Goal: Find specific fact

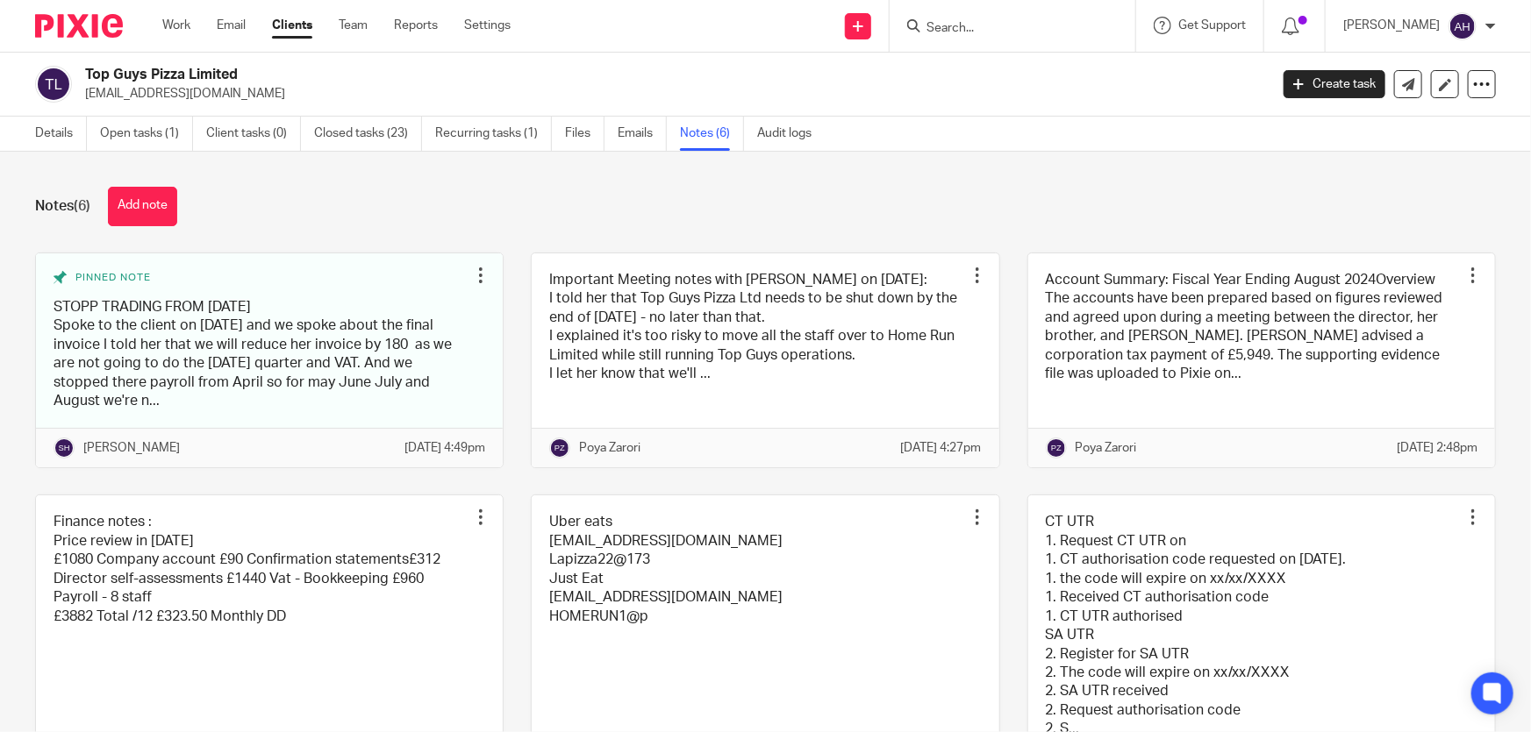
click at [1082, 25] on input "Search" at bounding box center [1004, 29] width 158 height 16
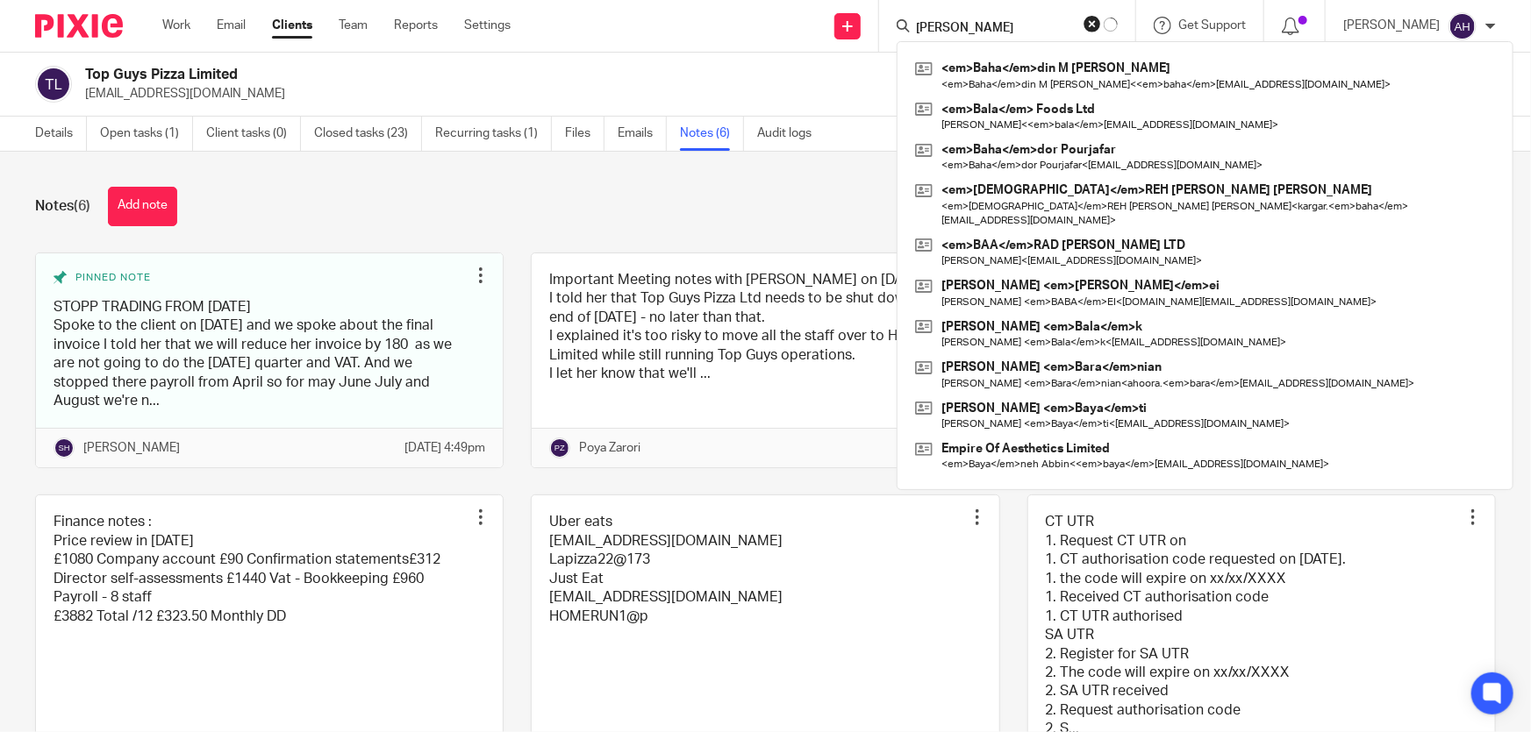
type input "BAWAN"
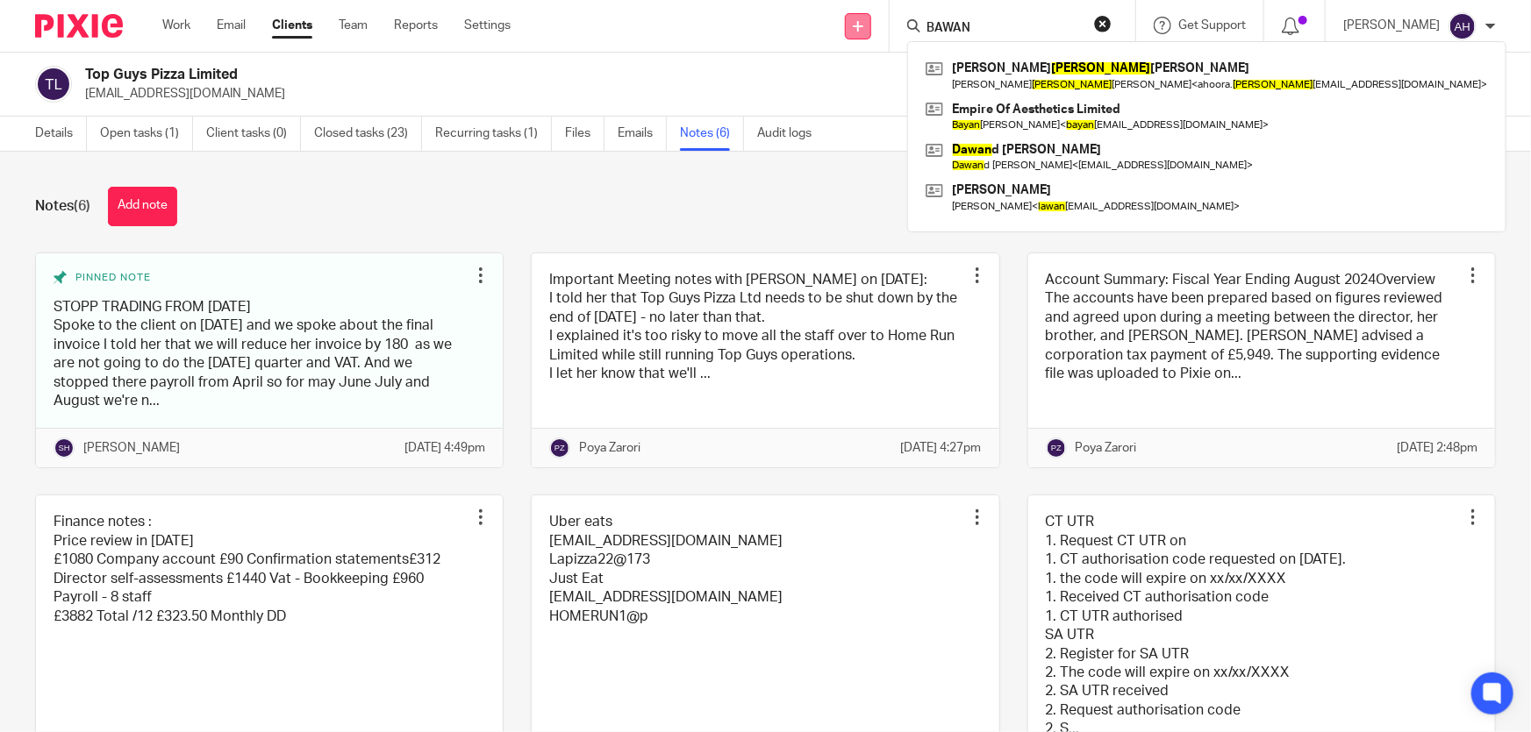
drag, startPoint x: 1047, startPoint y: 19, endPoint x: 887, endPoint y: 14, distance: 160.6
click at [889, 16] on div "Send new email Create task Add client BAWAN Mohammad Hossein Baran ian Mohammad…" at bounding box center [1034, 26] width 994 height 52
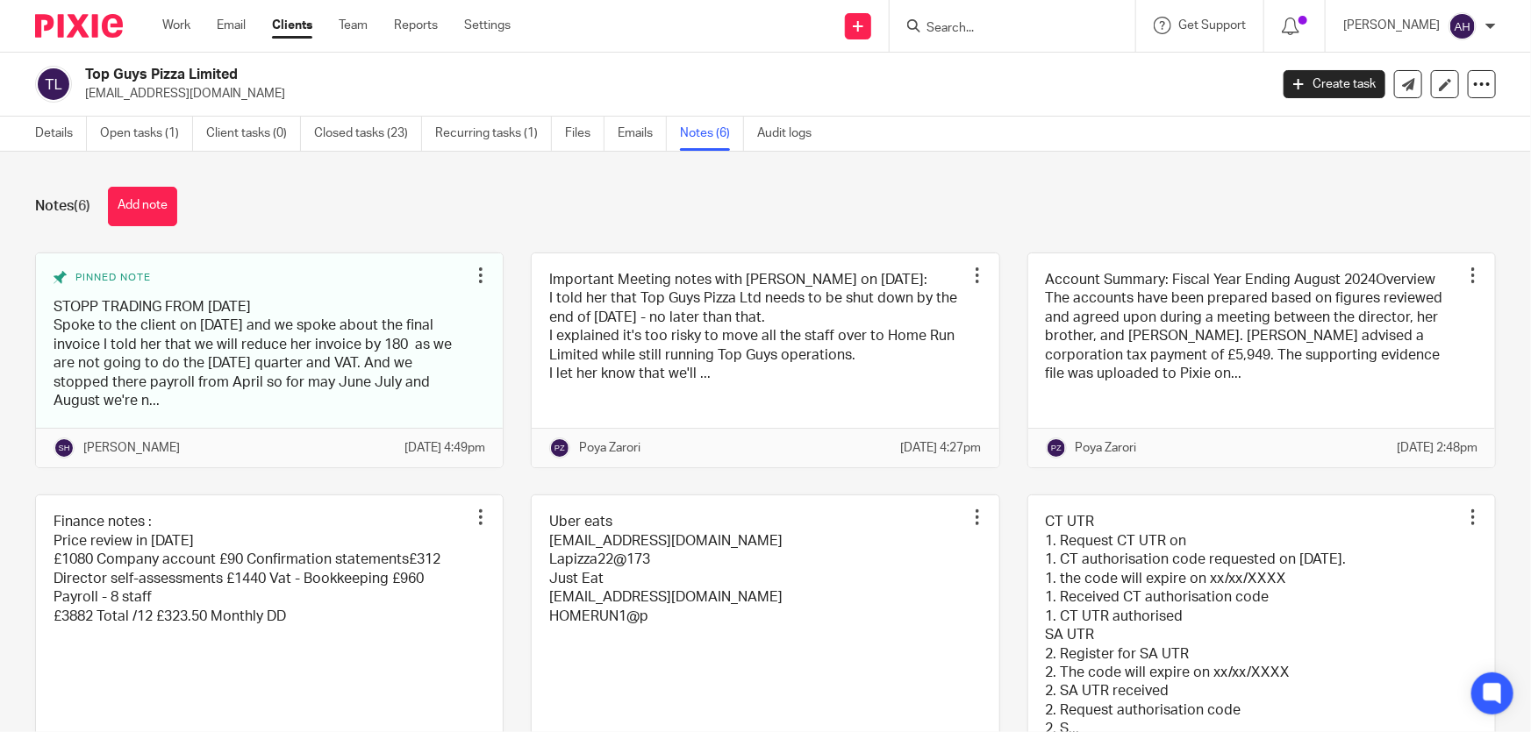
click at [926, 79] on h2 "Top Guys Pizza Limited" at bounding box center [554, 75] width 938 height 18
click at [1081, 39] on div at bounding box center [1013, 26] width 246 height 52
click at [1082, 25] on input "Search" at bounding box center [1004, 29] width 158 height 16
click at [298, 27] on link "Clients" at bounding box center [292, 26] width 40 height 18
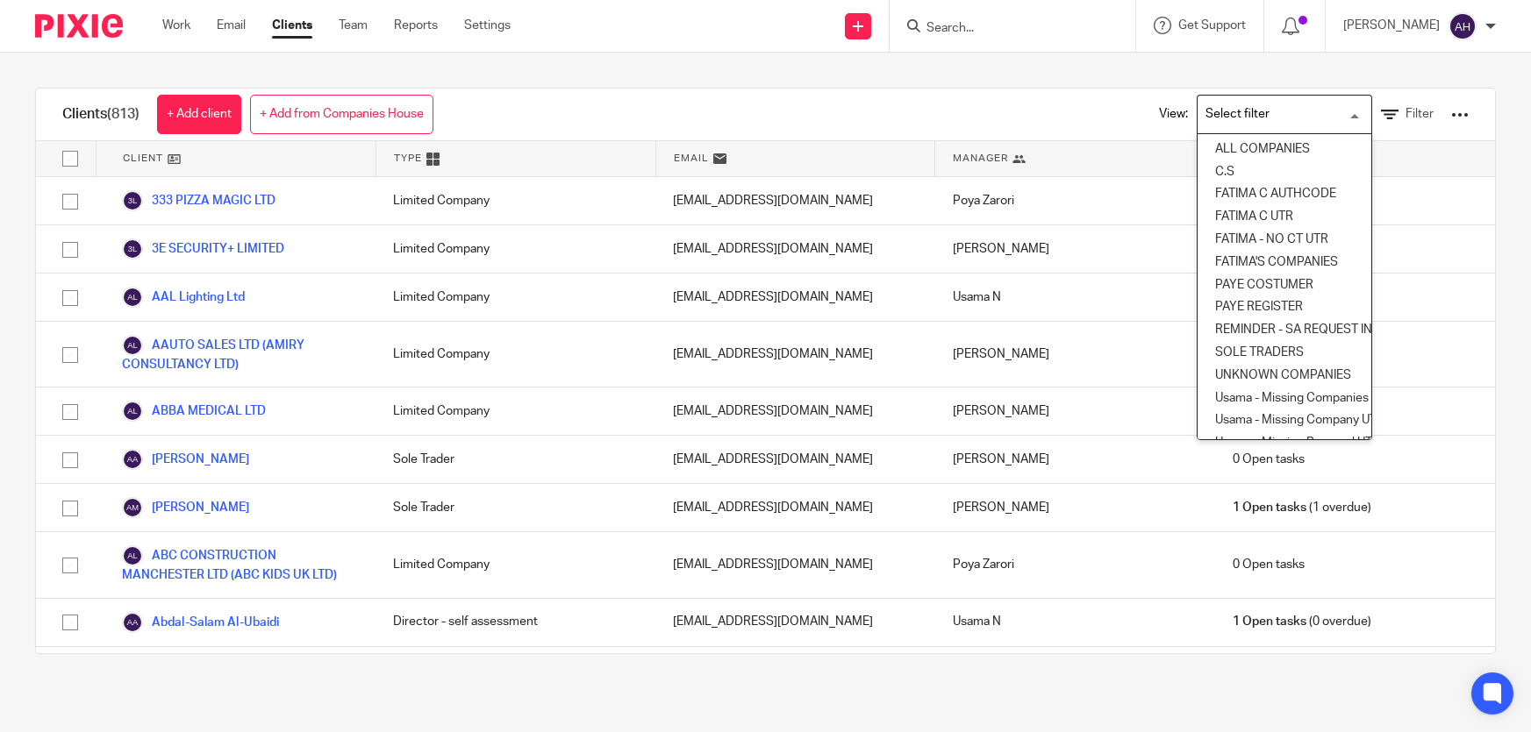
click at [1244, 111] on input "Search for option" at bounding box center [1280, 114] width 162 height 31
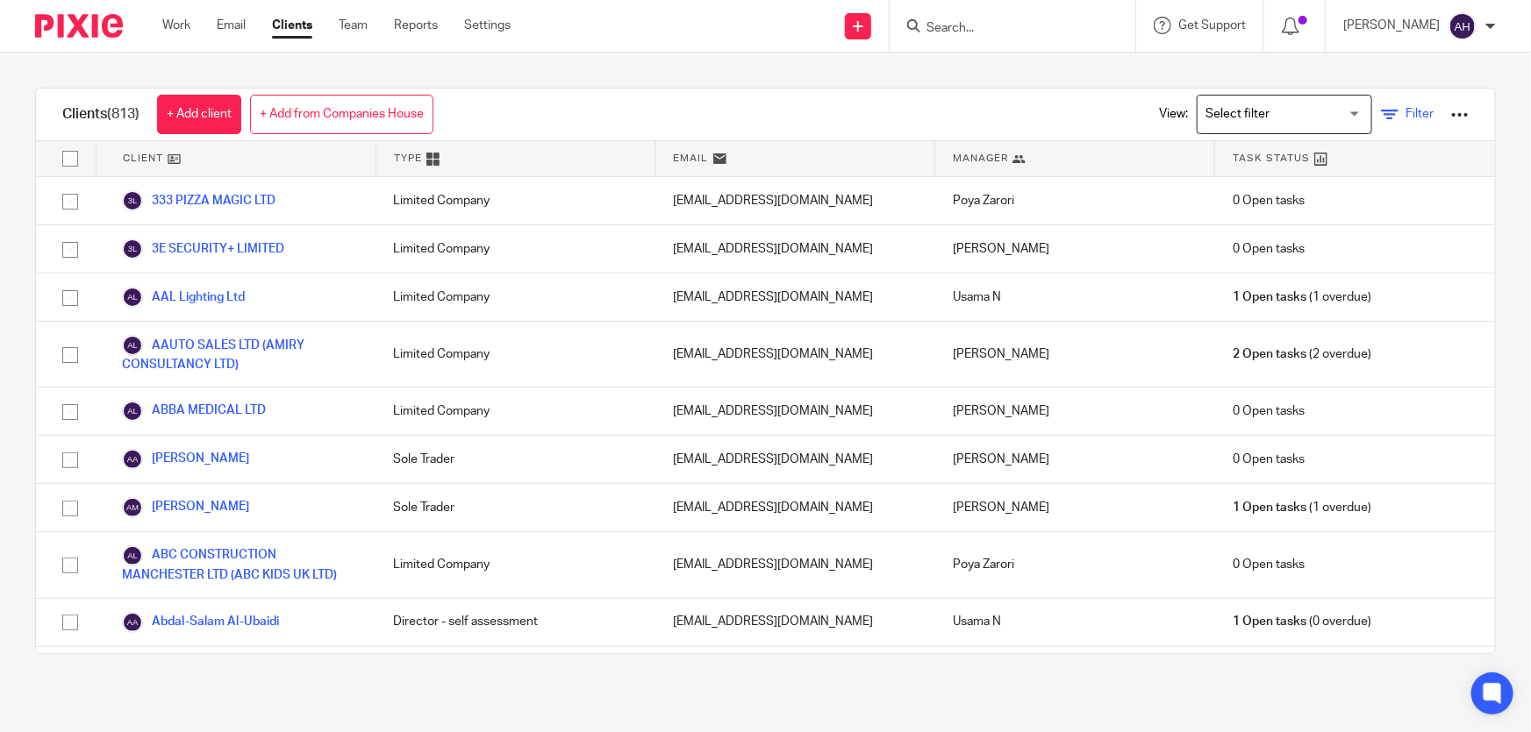
click at [1405, 116] on span "Filter" at bounding box center [1419, 114] width 28 height 12
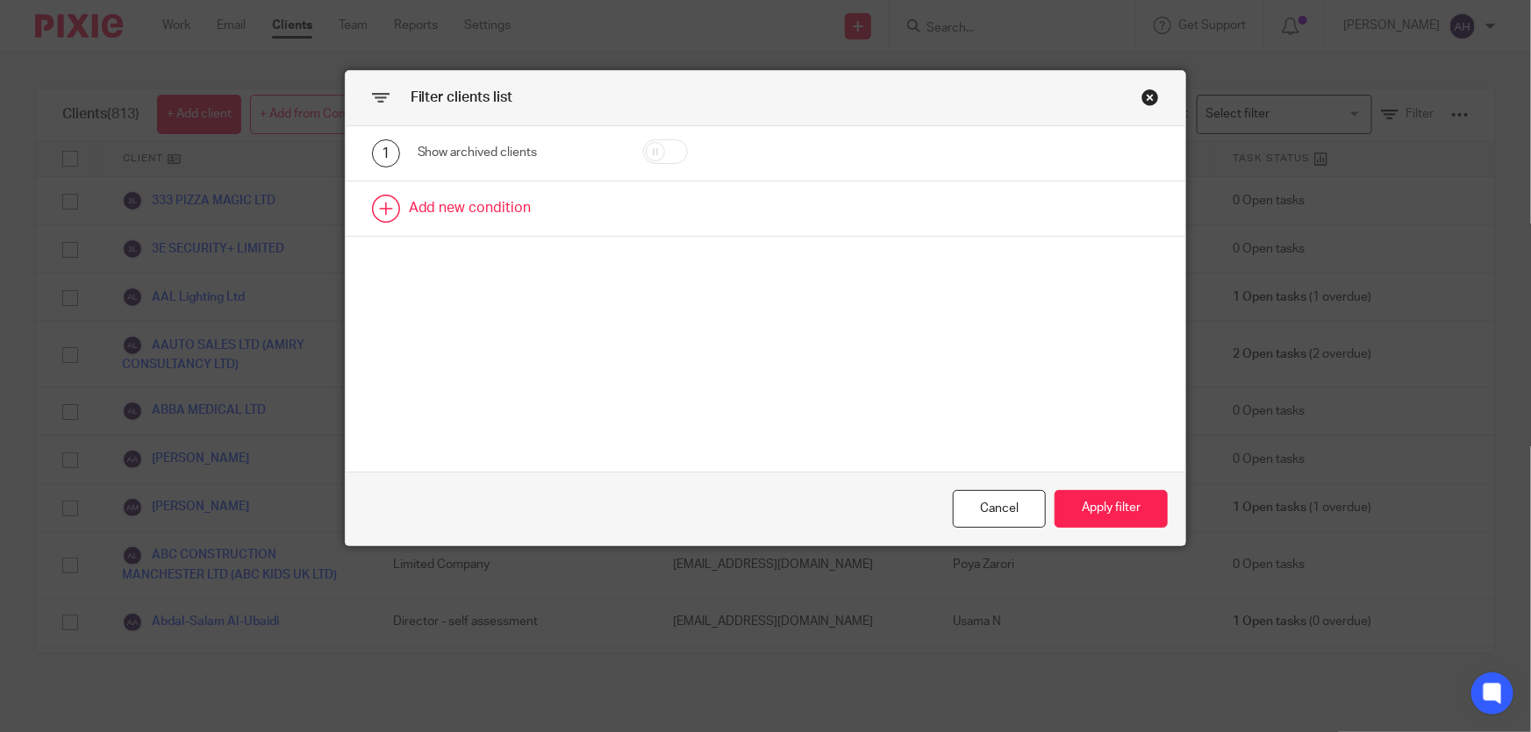
click at [505, 208] on link at bounding box center [766, 209] width 840 height 54
click at [587, 213] on div "Field" at bounding box center [517, 214] width 198 height 39
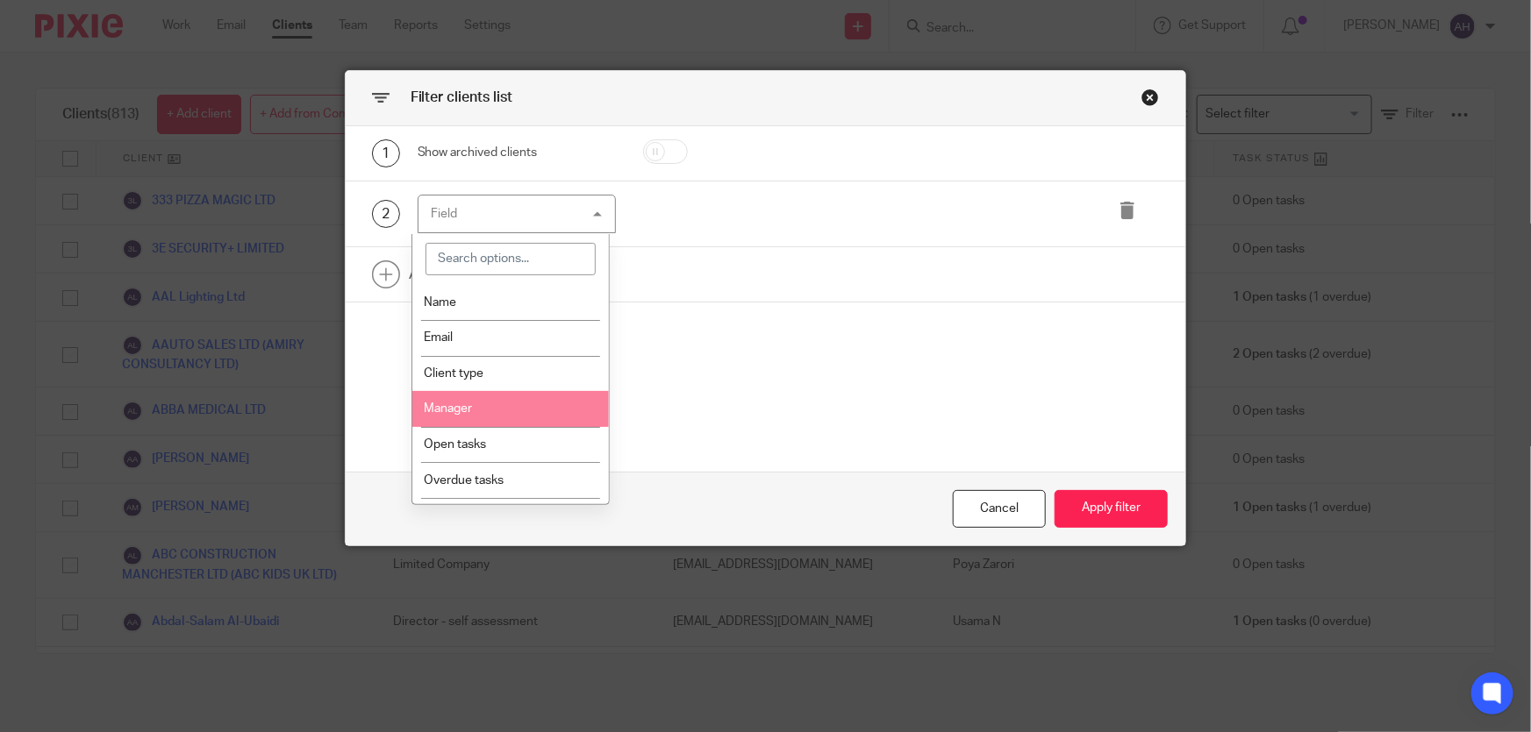
click at [504, 401] on li "Manager" at bounding box center [510, 409] width 197 height 36
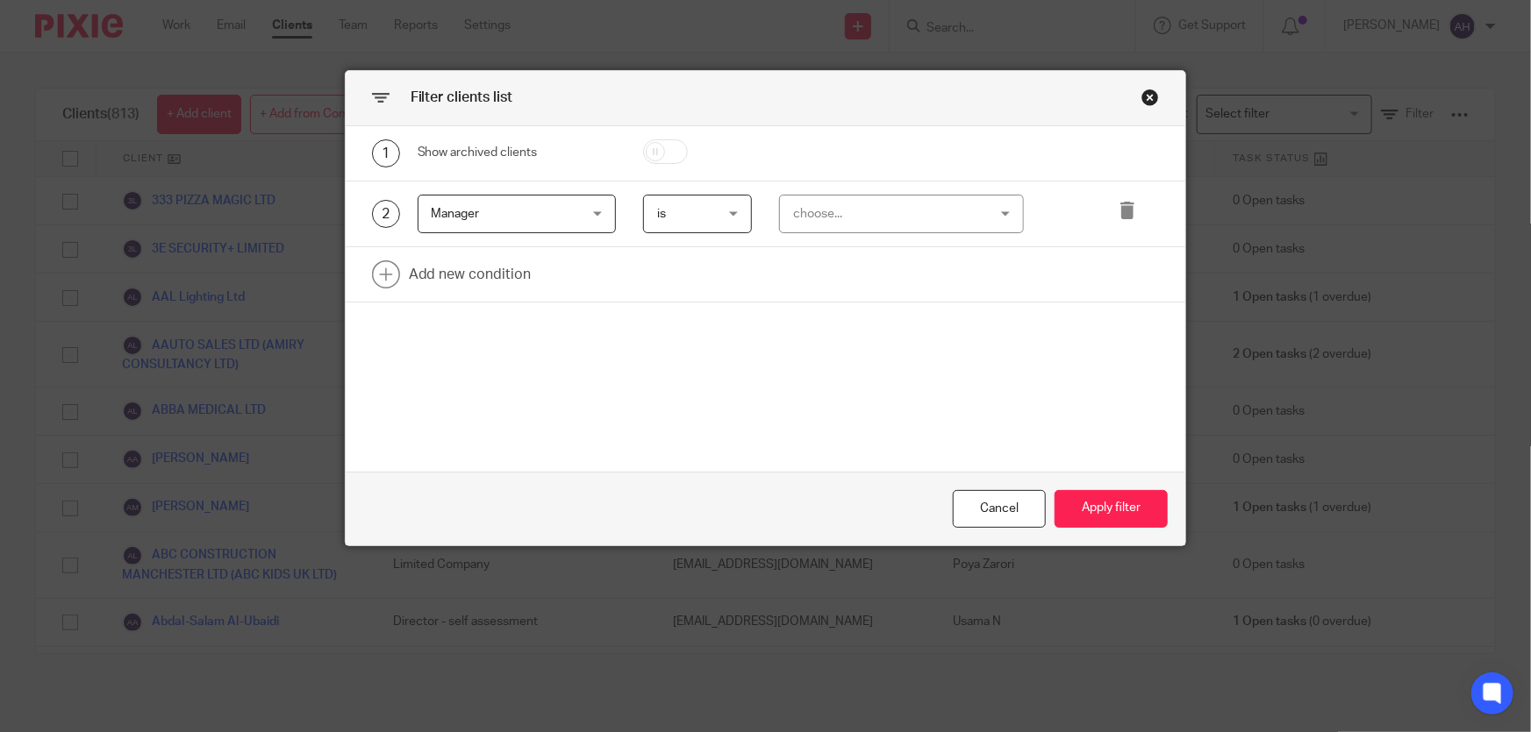
click at [941, 211] on div "choose..." at bounding box center [884, 214] width 183 height 37
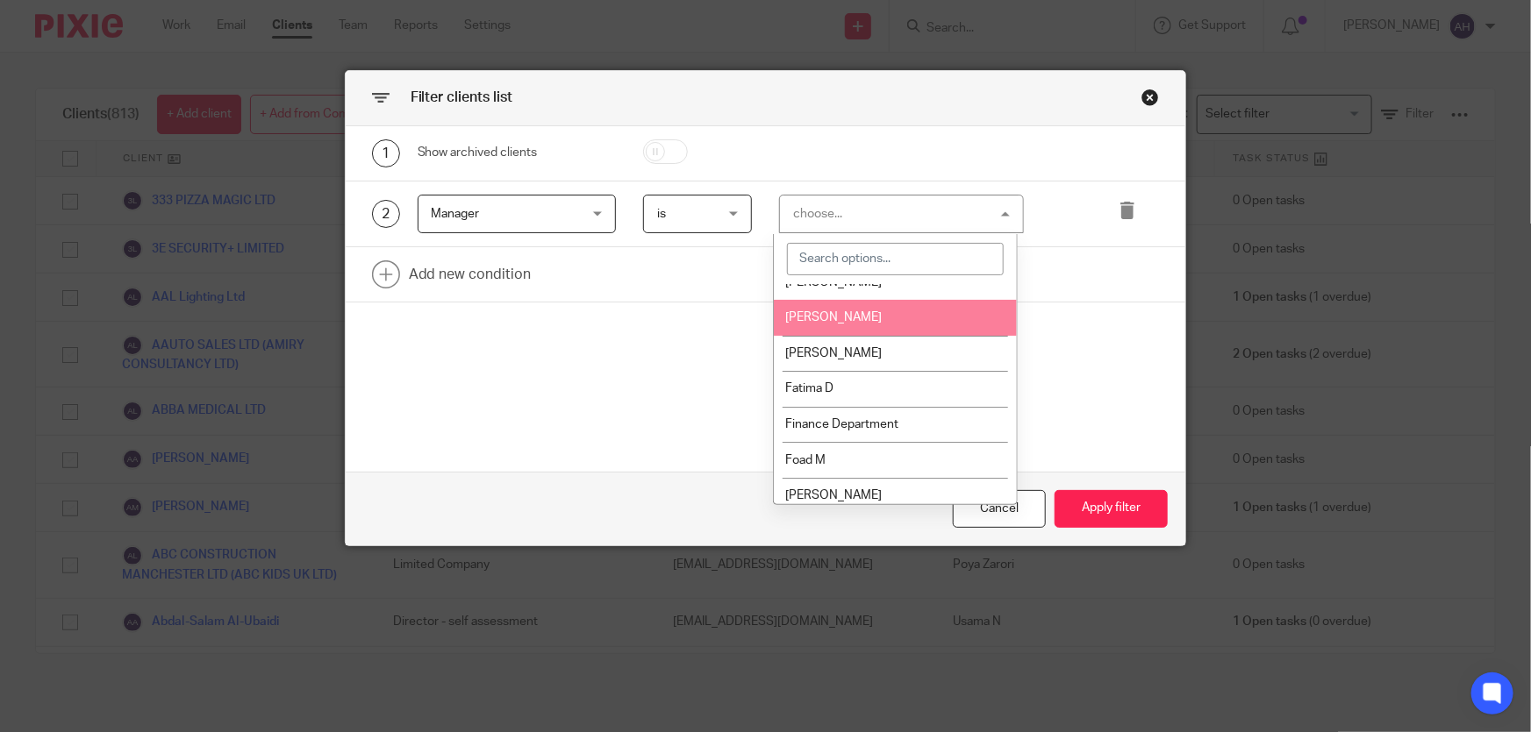
scroll to position [0, 0]
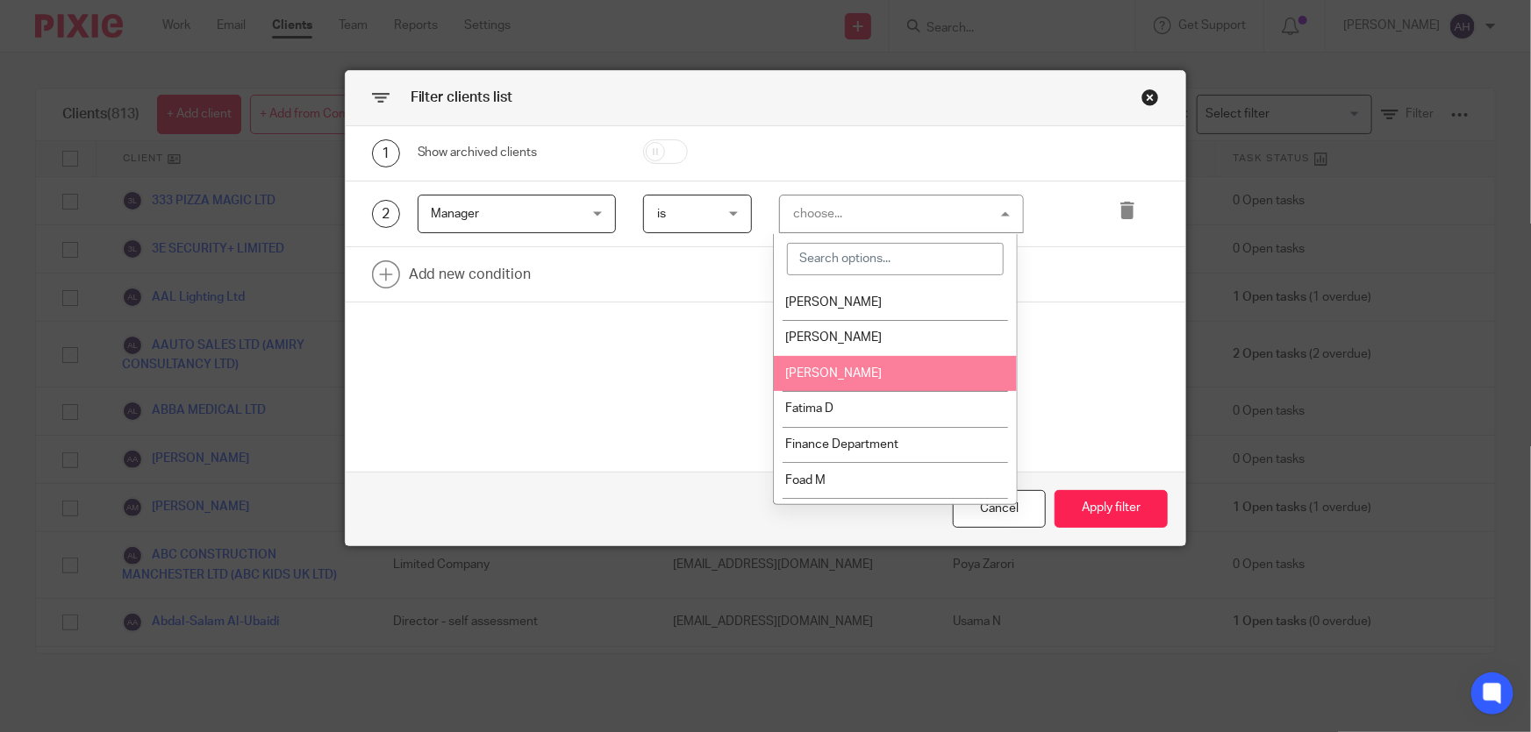
drag, startPoint x: 883, startPoint y: 307, endPoint x: 882, endPoint y: 367, distance: 59.7
click at [882, 367] on ul "[PERSON_NAME] [PERSON_NAME] [PERSON_NAME] D Finance Department [PERSON_NAME] [P…" at bounding box center [895, 394] width 243 height 220
click at [882, 367] on li "[PERSON_NAME]" at bounding box center [895, 374] width 243 height 36
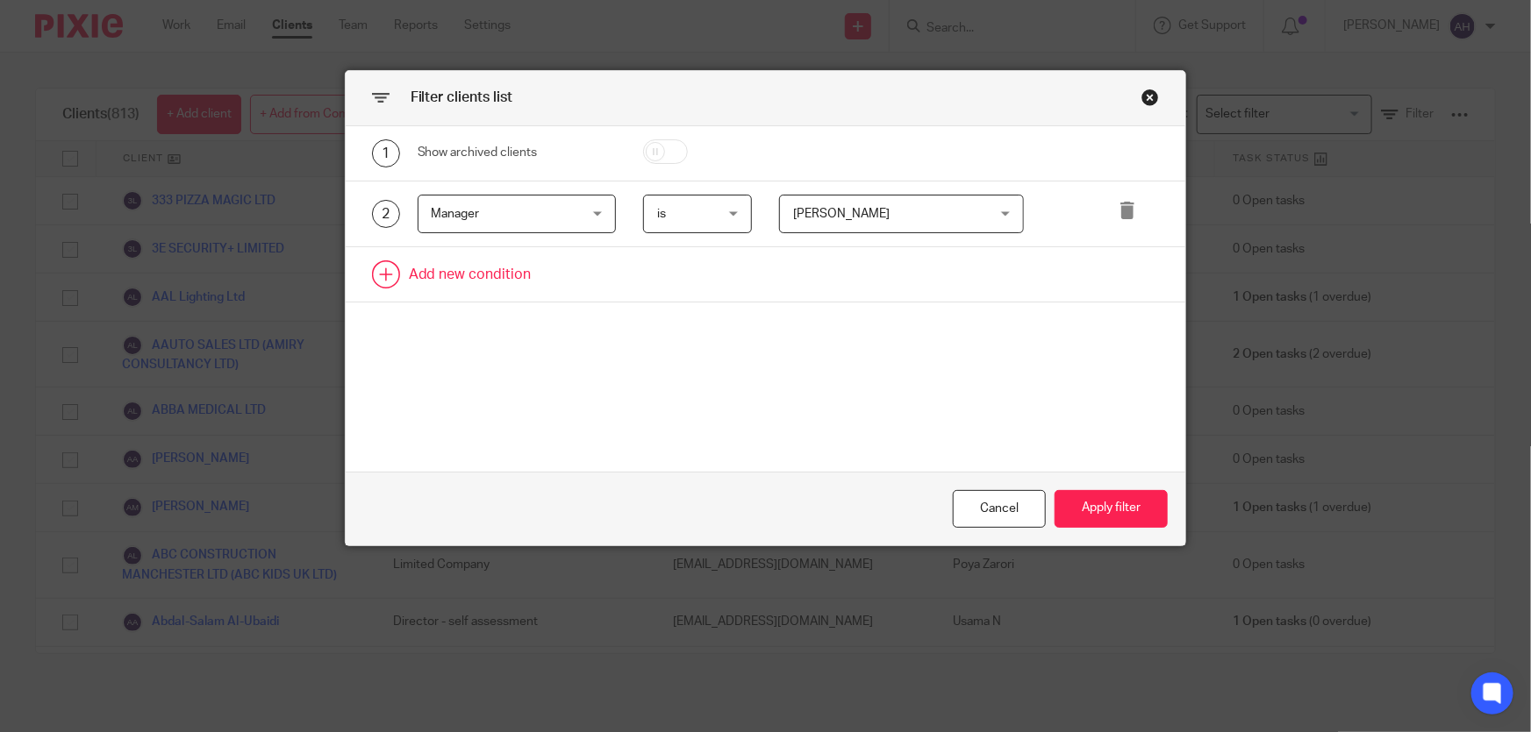
click at [488, 269] on link at bounding box center [766, 274] width 840 height 54
click at [589, 279] on div "Field" at bounding box center [517, 280] width 198 height 39
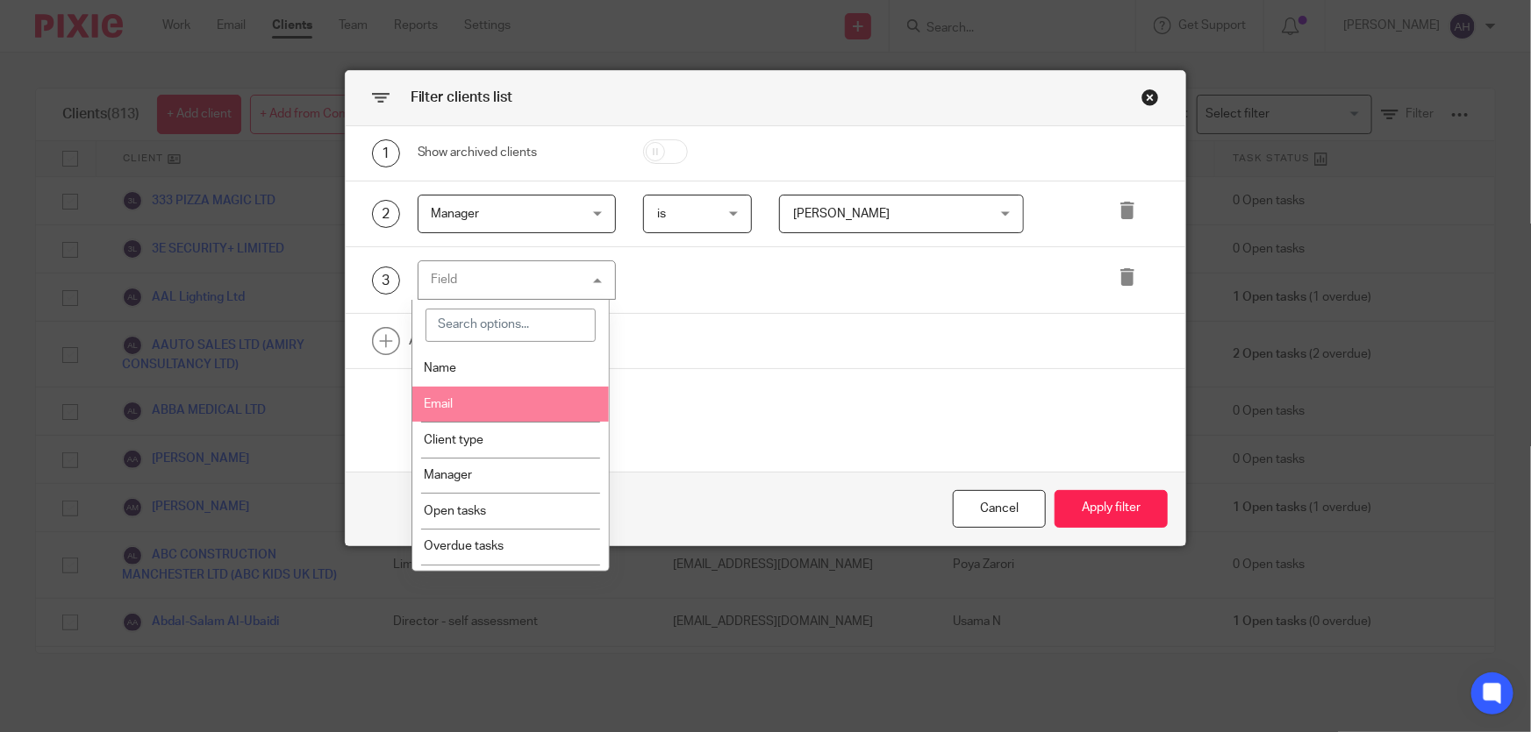
click at [509, 329] on input "search" at bounding box center [510, 325] width 171 height 33
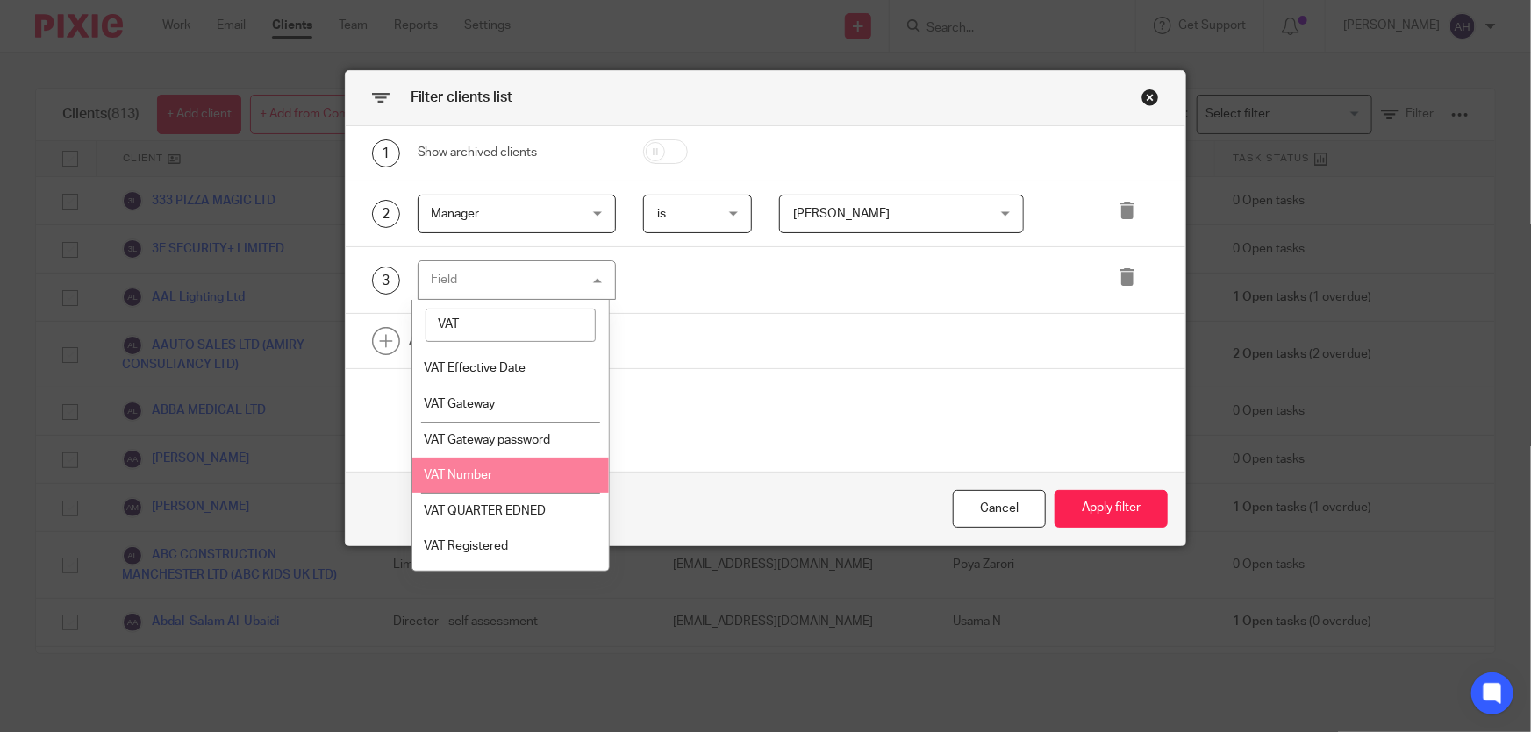
type input "VAT"
click at [516, 474] on li "VAT Number" at bounding box center [510, 476] width 197 height 36
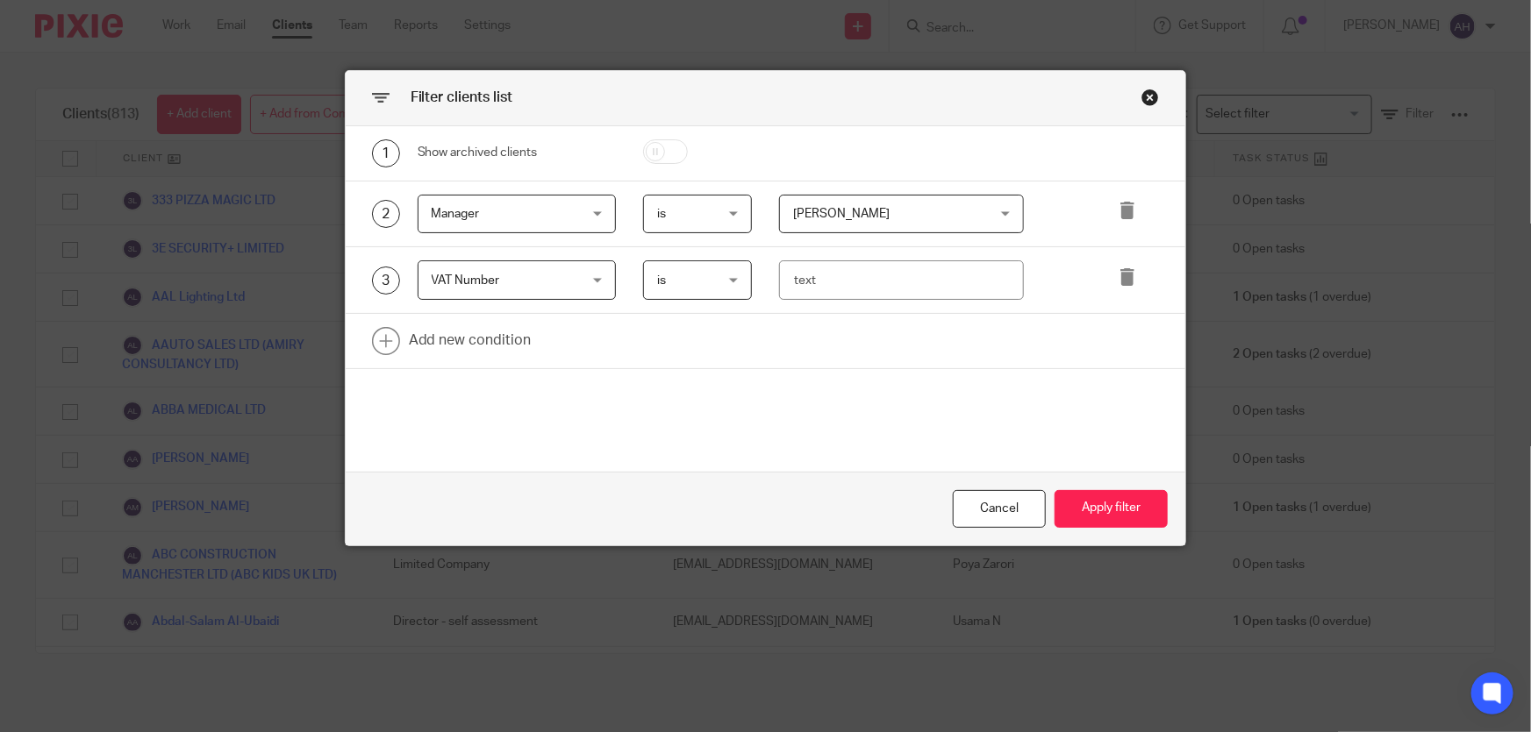
click at [719, 278] on span "is" at bounding box center [694, 279] width 75 height 37
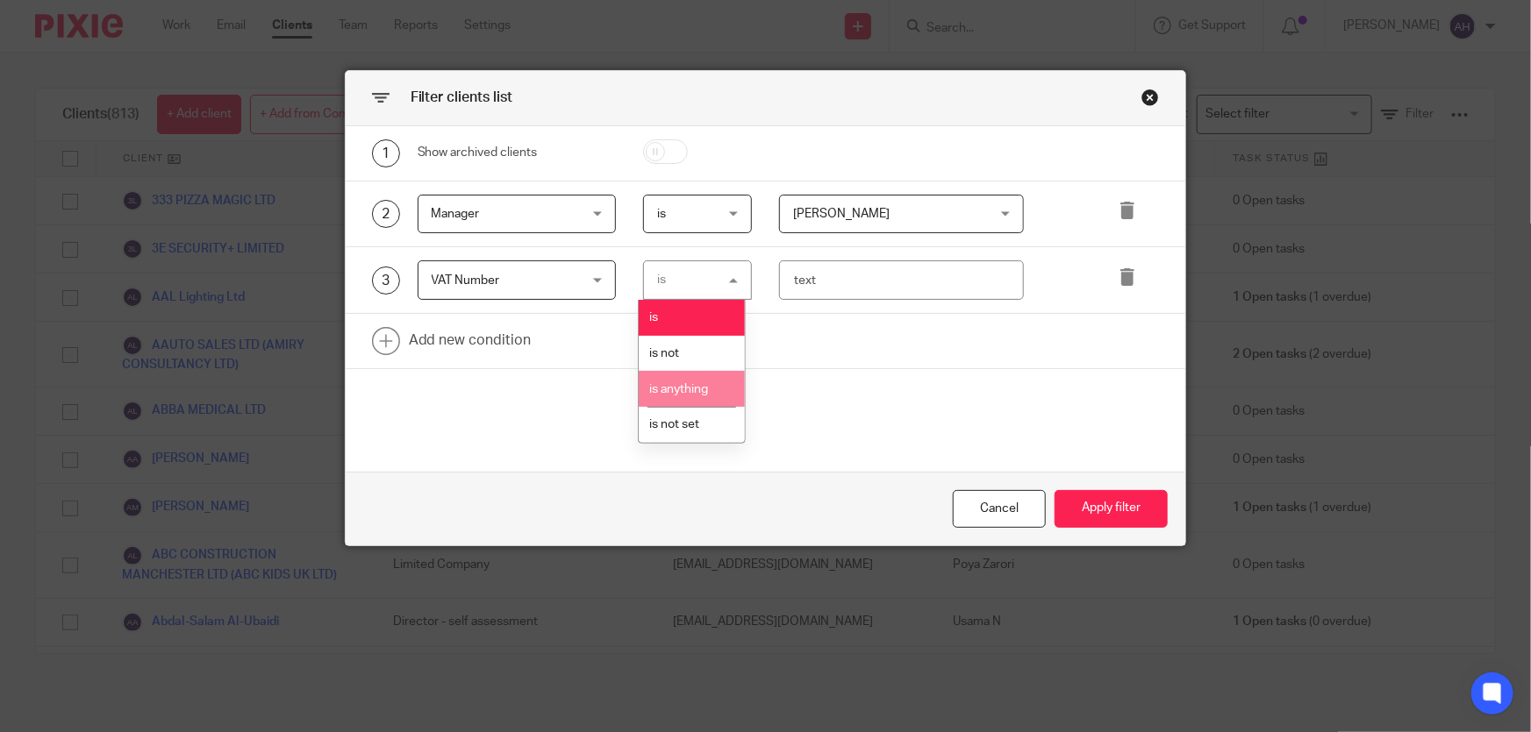
click at [693, 384] on span "is anything" at bounding box center [679, 389] width 59 height 12
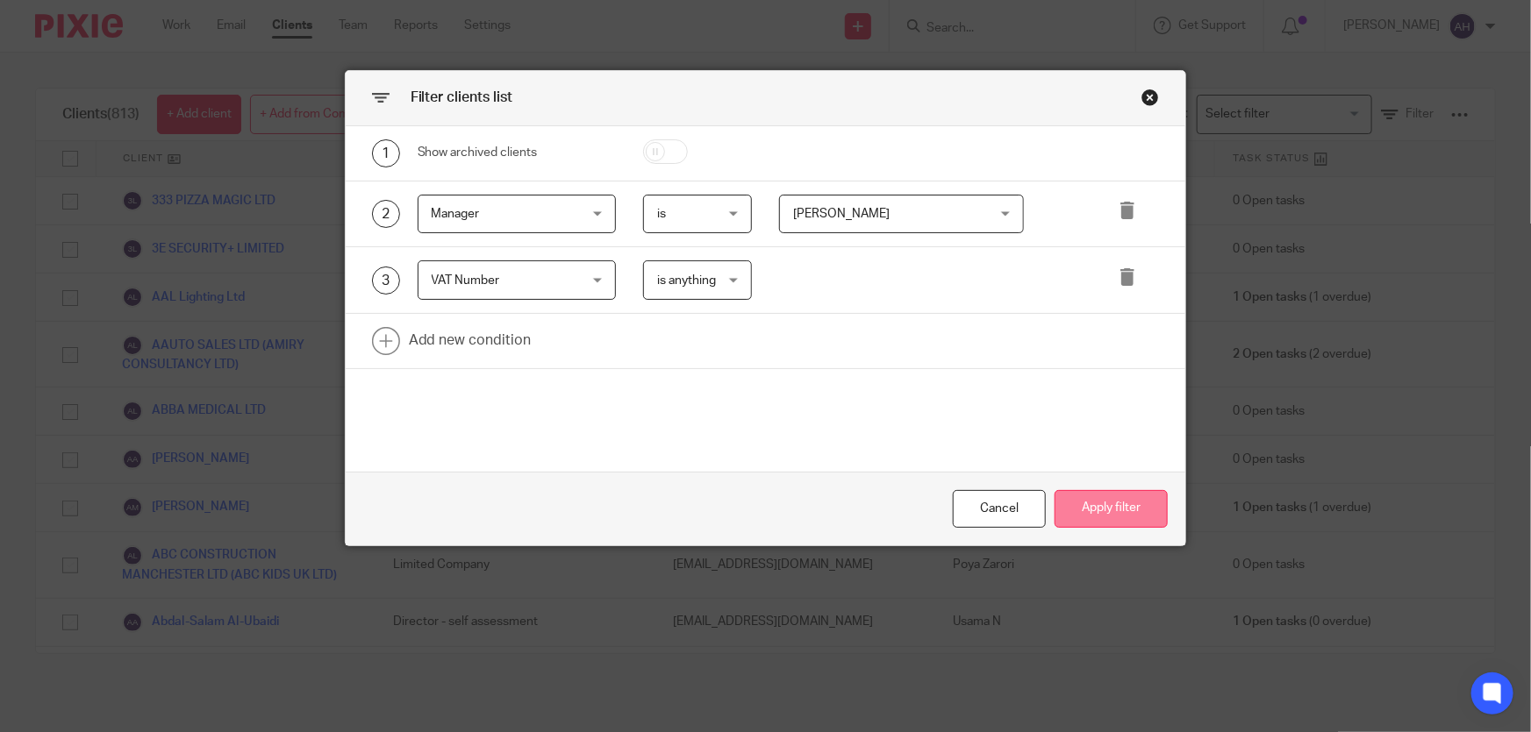
click at [1104, 508] on button "Apply filter" at bounding box center [1110, 509] width 113 height 38
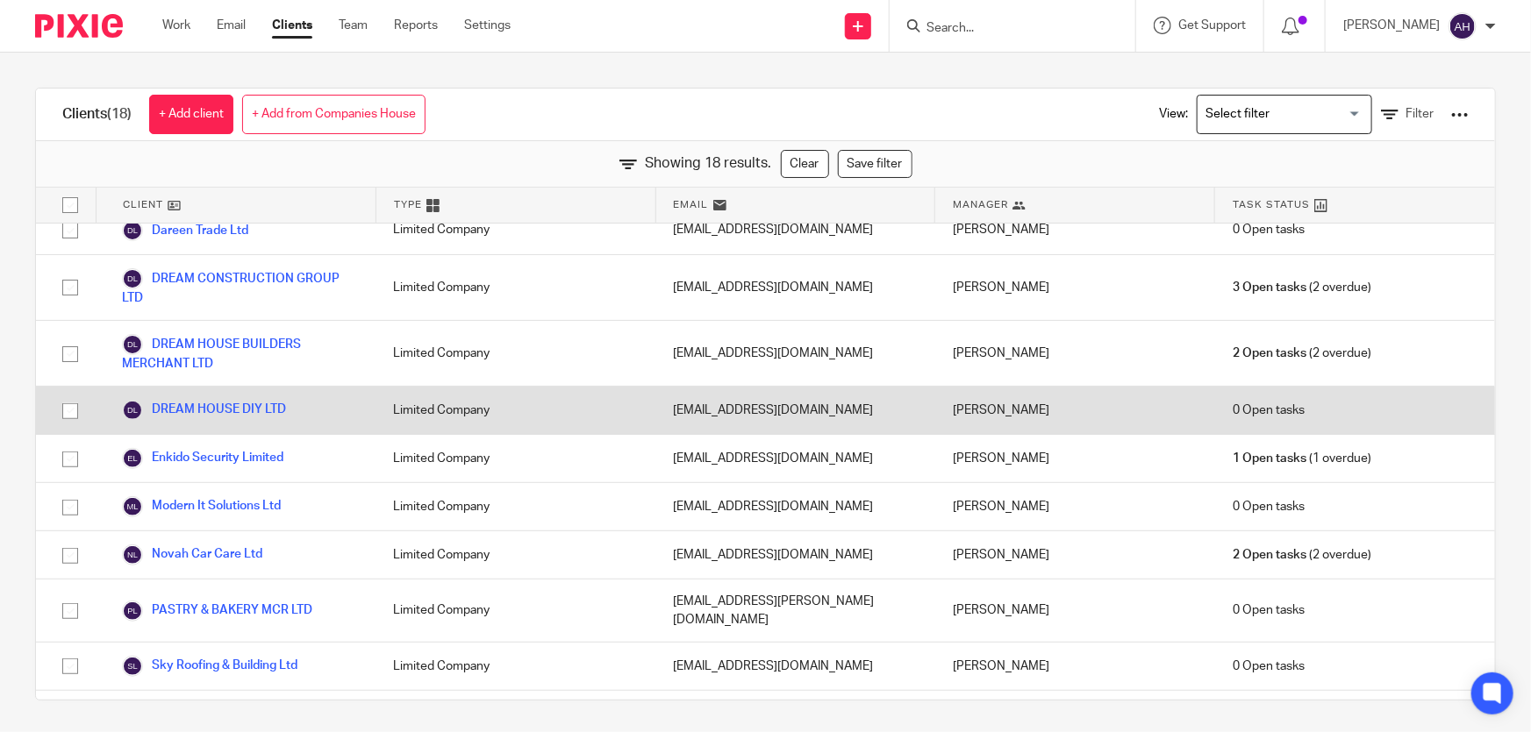
scroll to position [461, 0]
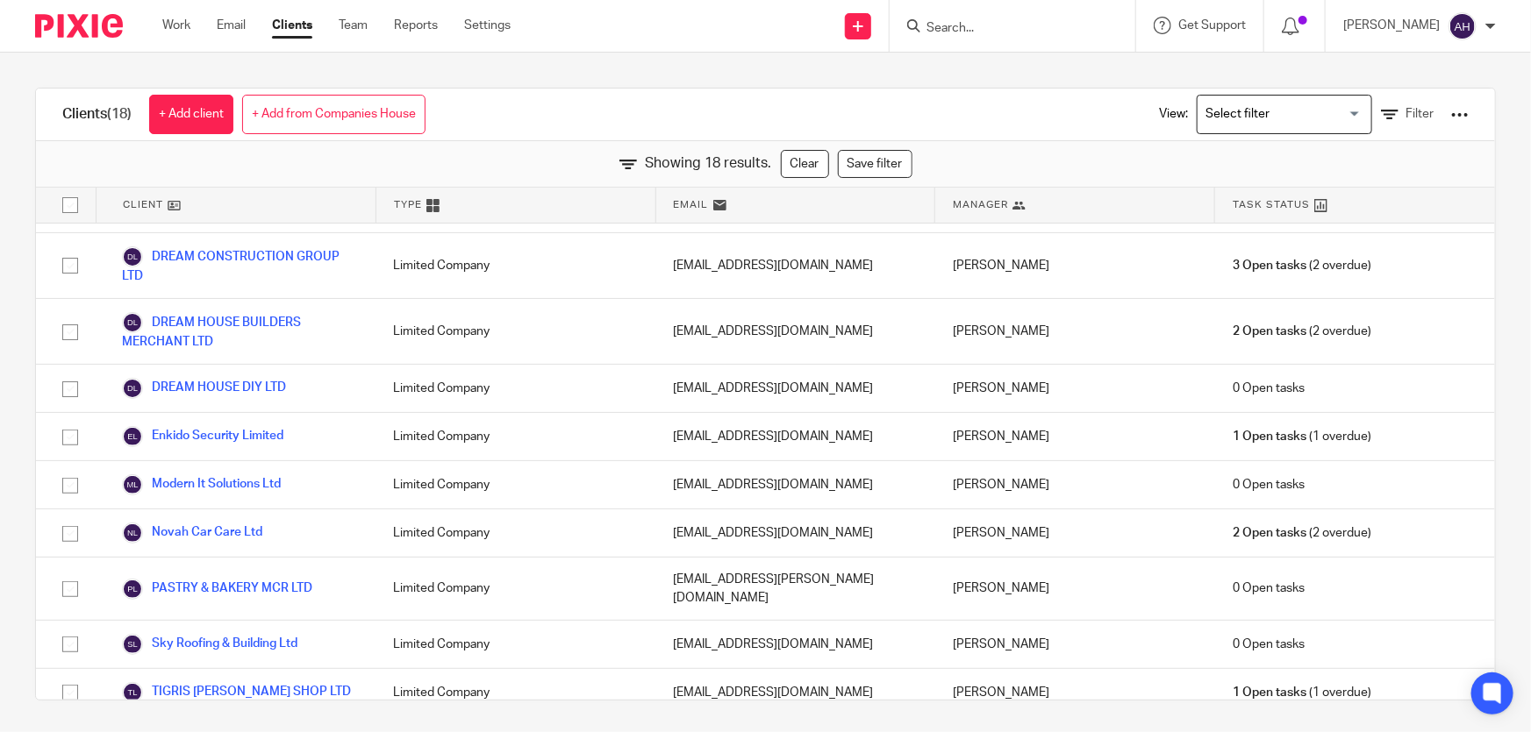
click at [1445, 115] on div "View: Loading... Filter" at bounding box center [1300, 115] width 389 height 52
click at [1451, 113] on div at bounding box center [1460, 115] width 18 height 18
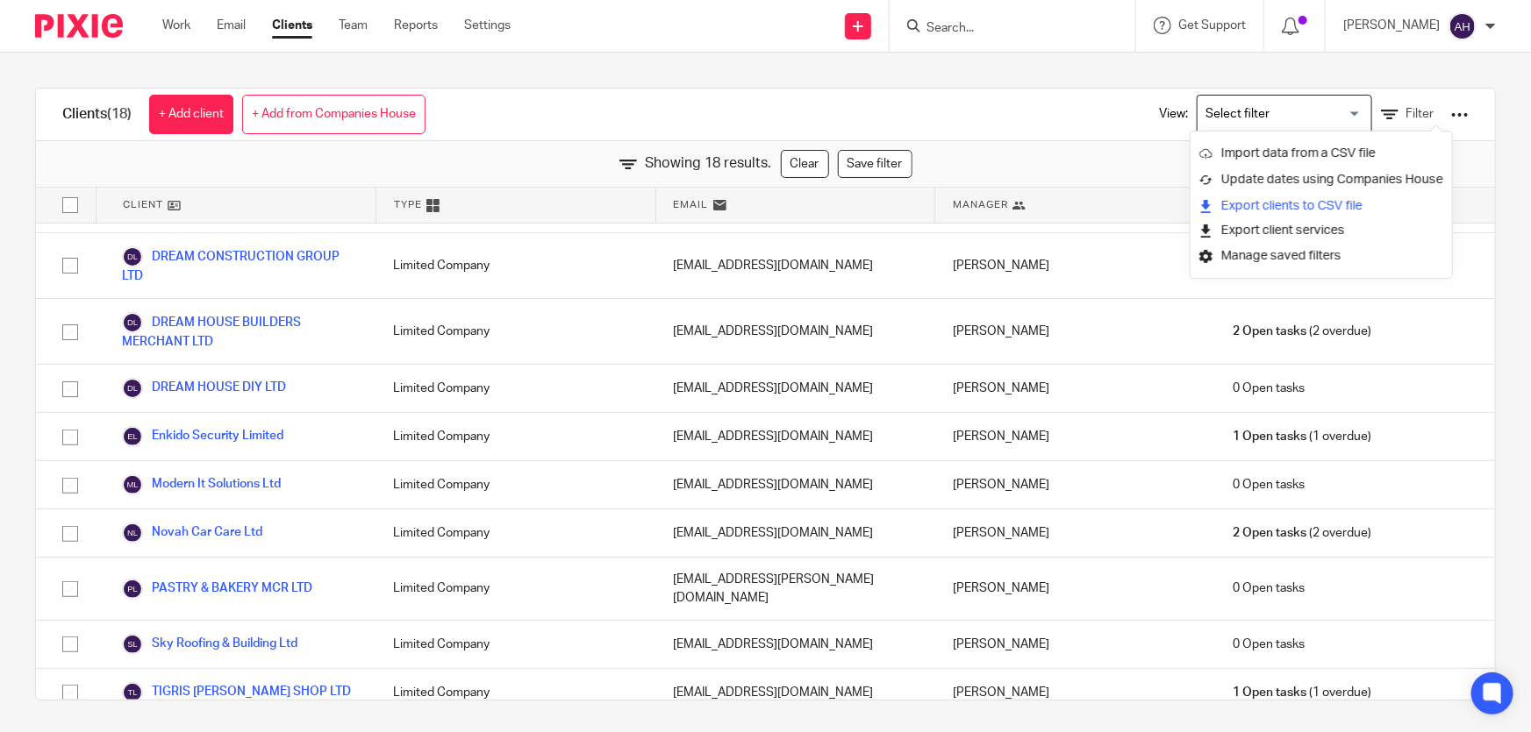
click at [1311, 208] on link "Export clients to CSV file" at bounding box center [1321, 206] width 244 height 26
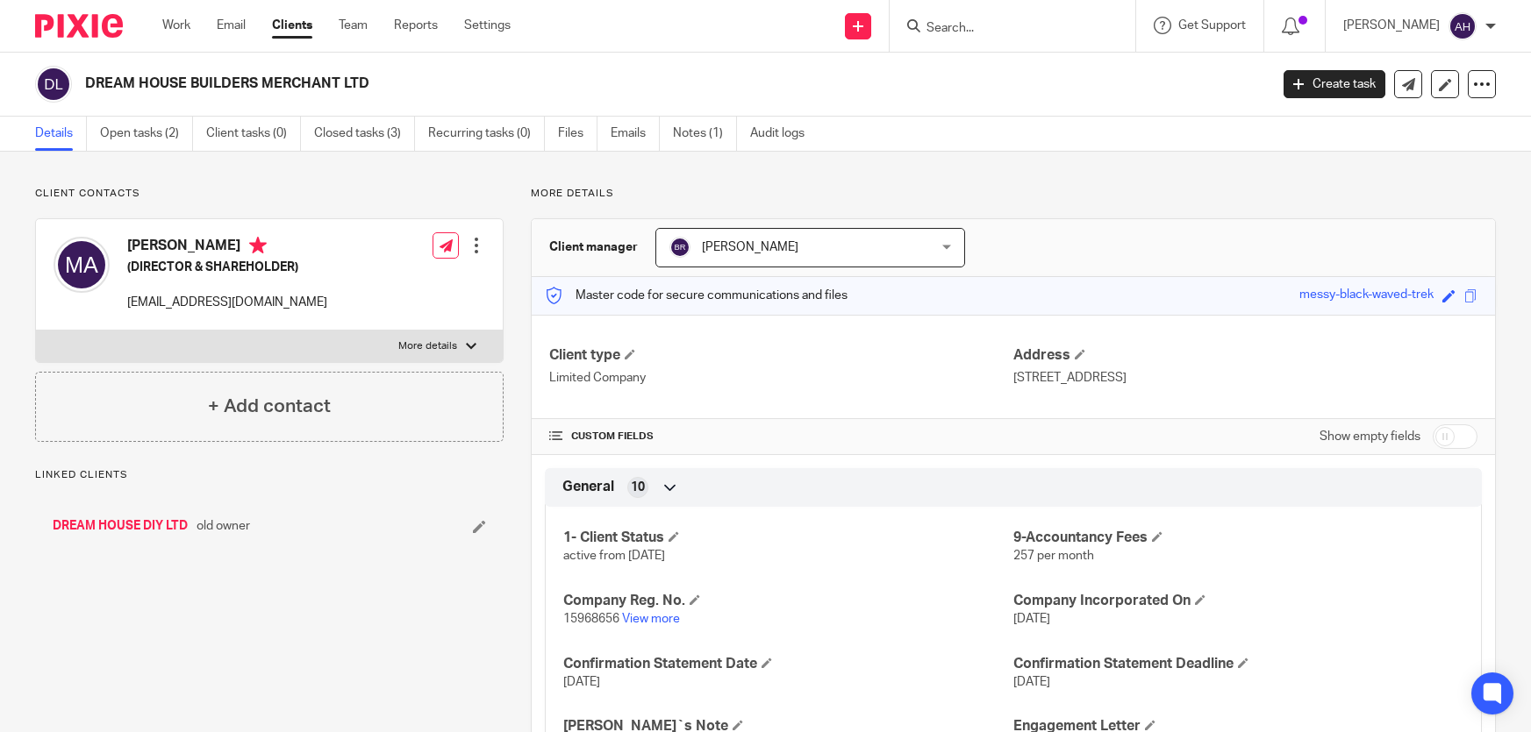
click at [1040, 25] on input "Search" at bounding box center [1004, 29] width 158 height 16
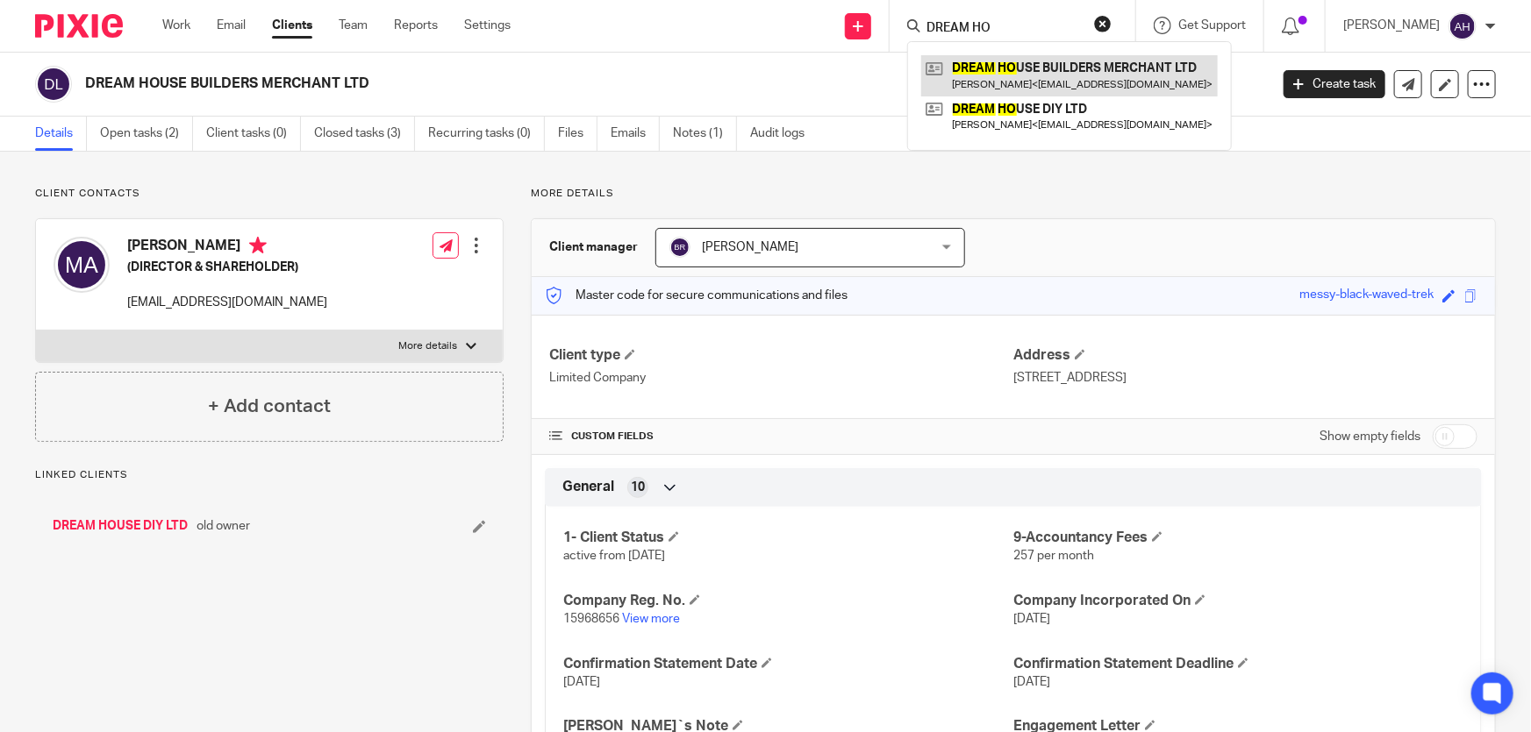
type input "DREAM HO"
click at [1118, 66] on link at bounding box center [1069, 75] width 297 height 40
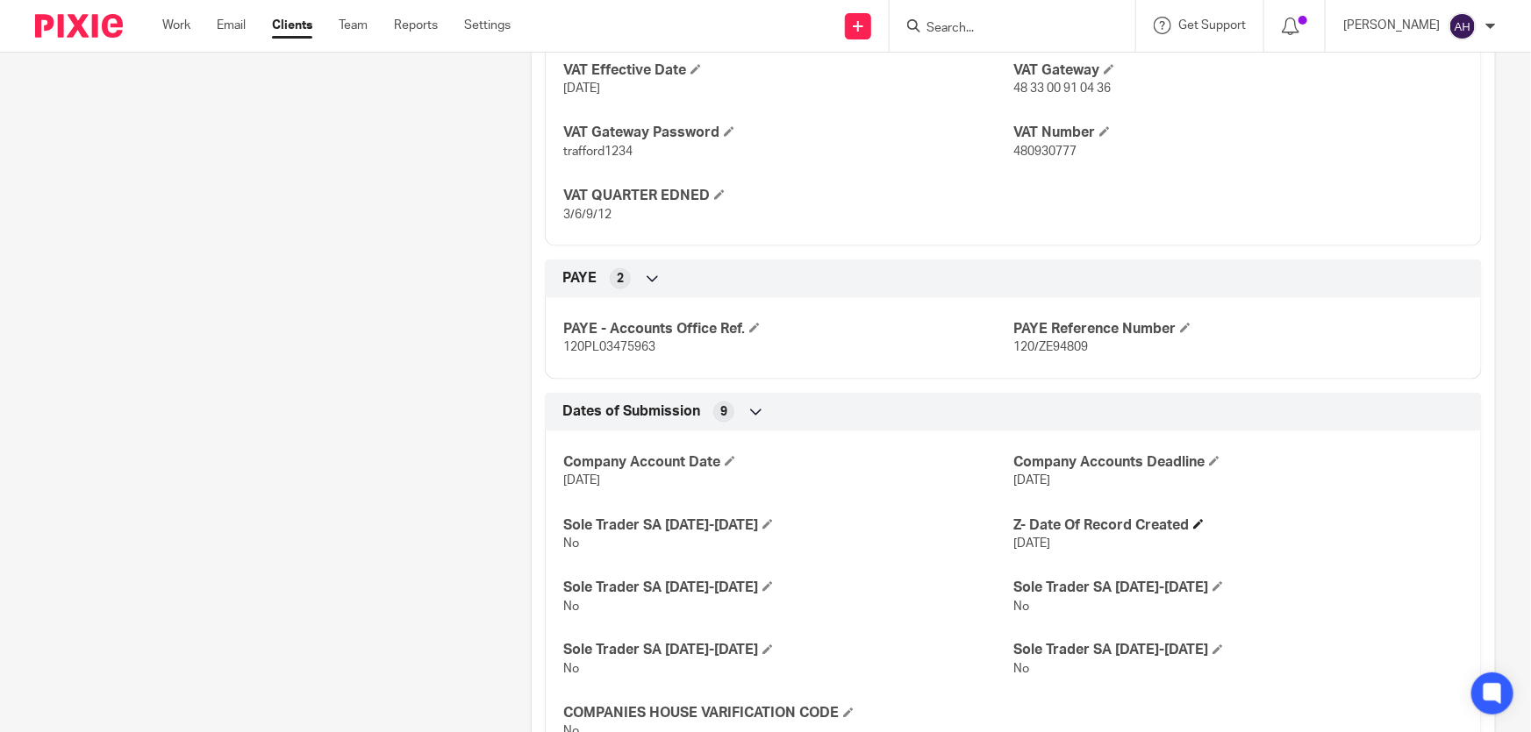
scroll to position [969, 0]
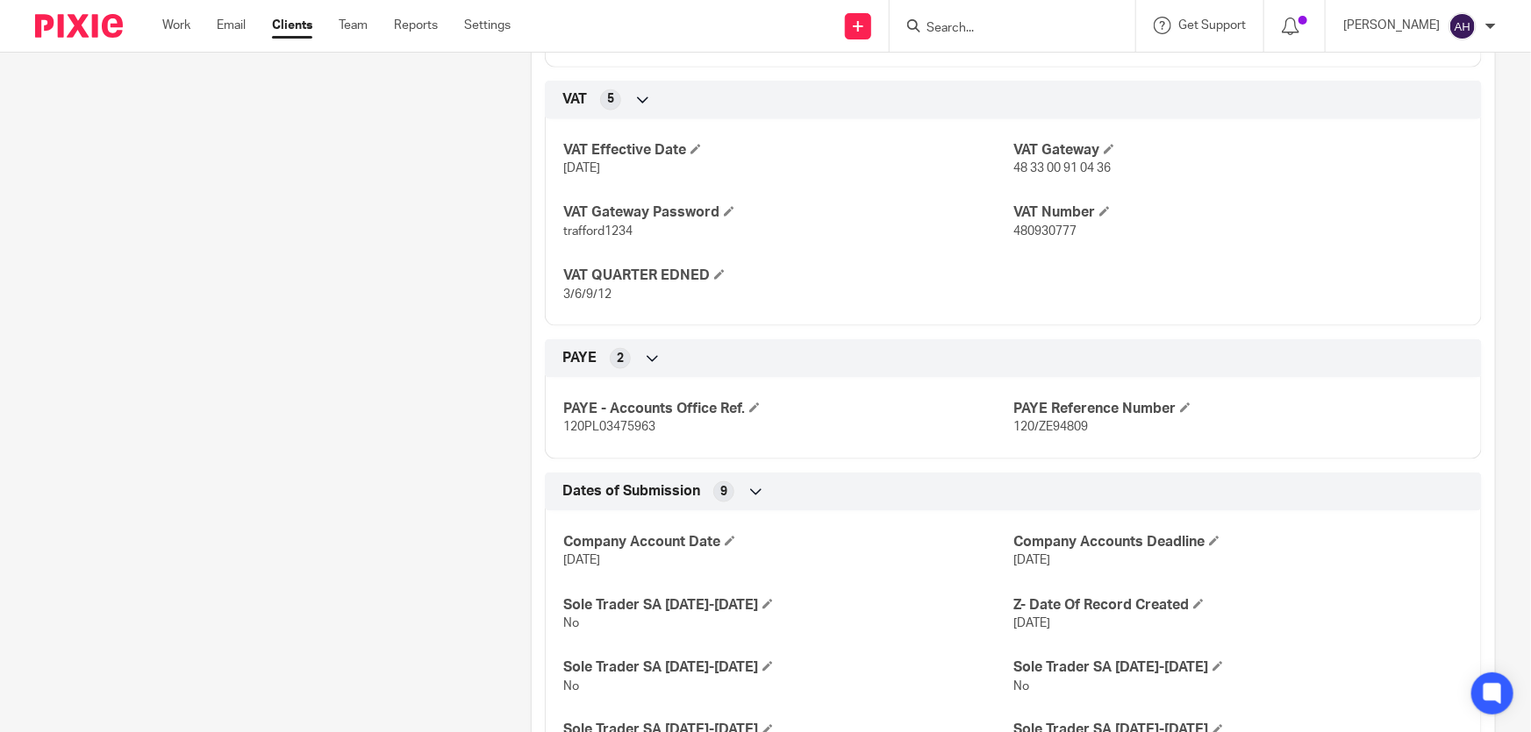
click at [1047, 228] on span "480930777" at bounding box center [1044, 231] width 63 height 12
copy span "480930777"
